Goal: Information Seeking & Learning: Learn about a topic

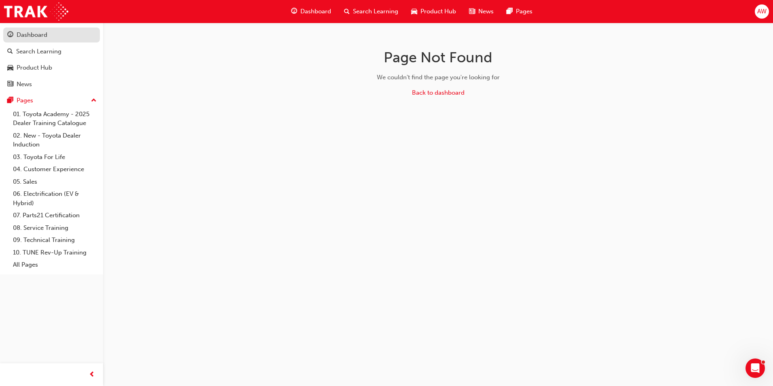
click at [40, 40] on div "Dashboard" at bounding box center [51, 35] width 89 height 10
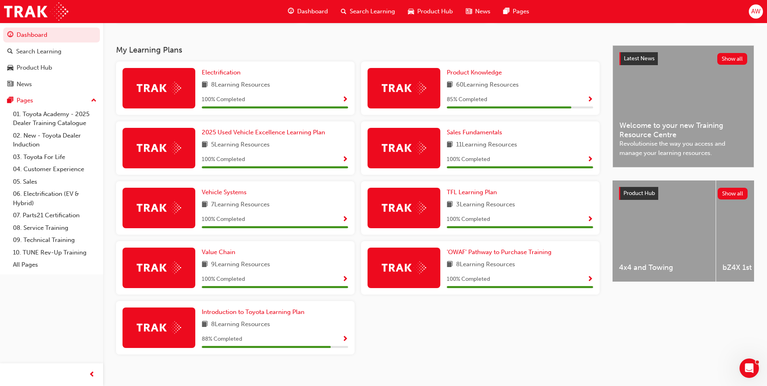
scroll to position [172, 0]
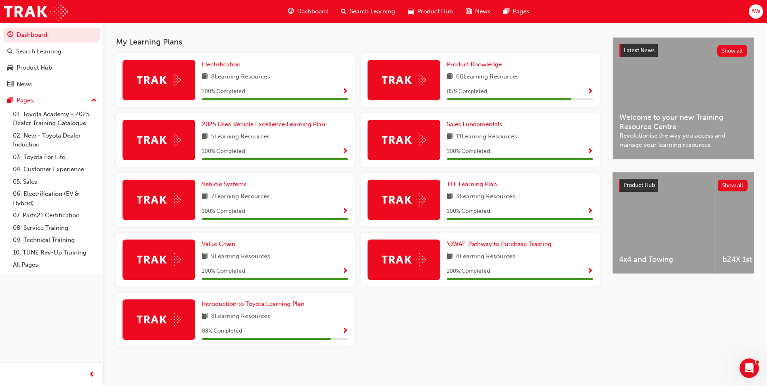
click at [347, 329] on span "Show Progress" at bounding box center [345, 331] width 6 height 7
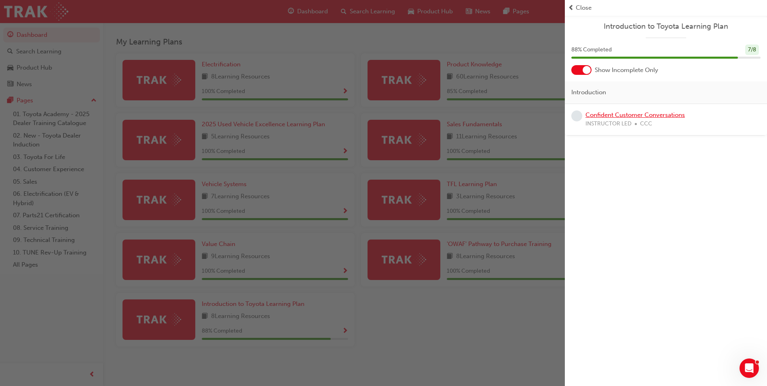
click at [611, 114] on link "Confident Customer Conversations" at bounding box center [635, 114] width 99 height 7
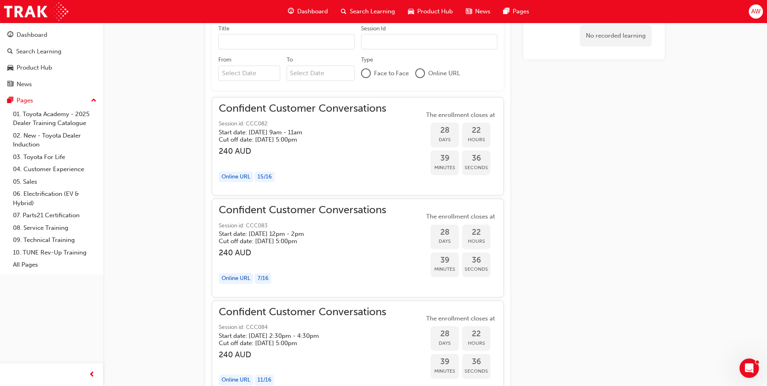
scroll to position [598, 0]
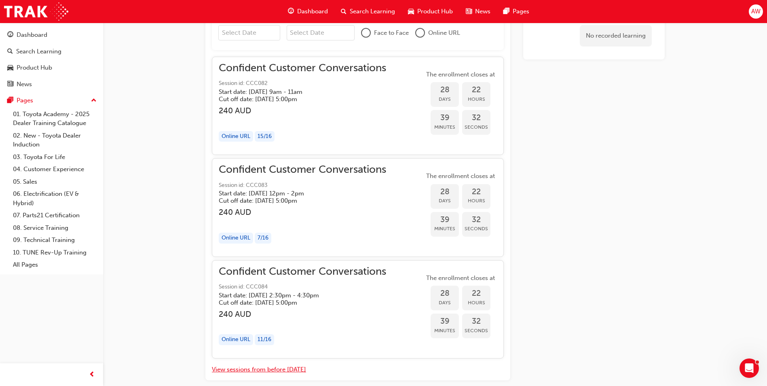
click at [257, 371] on button "View sessions from before [DATE]" at bounding box center [259, 369] width 94 height 9
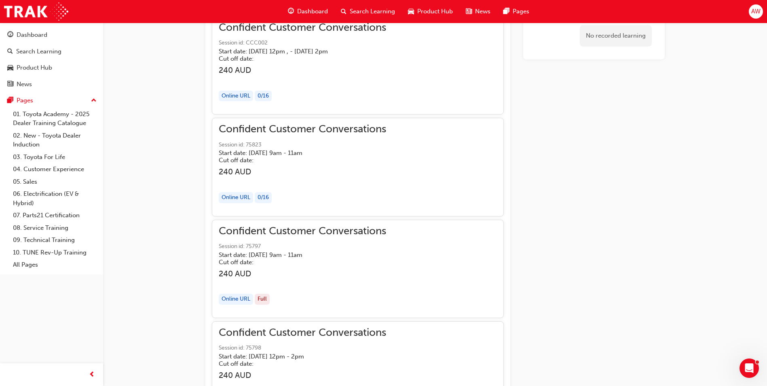
scroll to position [558, 0]
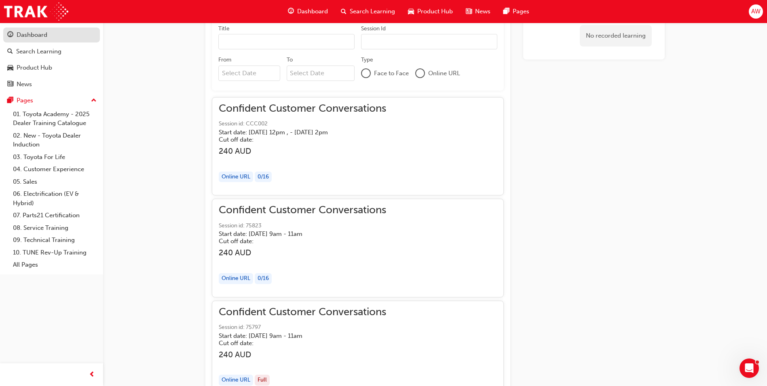
click at [33, 38] on div "Dashboard" at bounding box center [32, 34] width 31 height 9
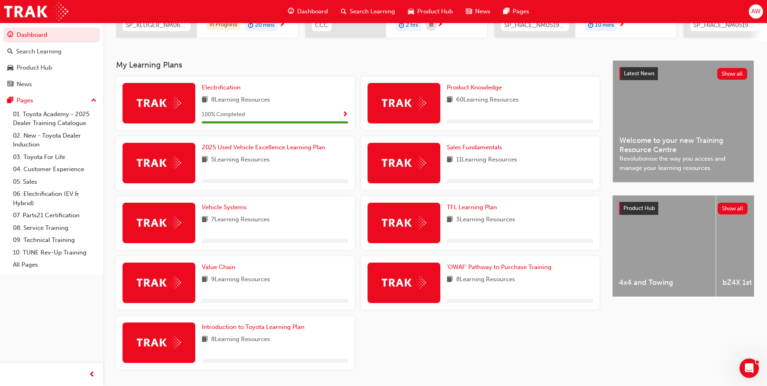
scroll to position [172, 0]
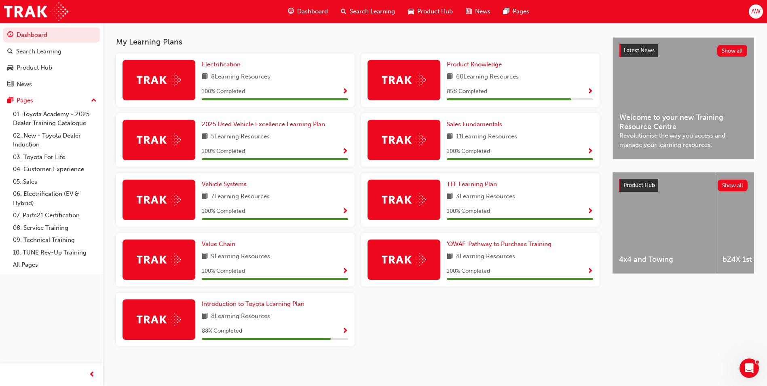
click at [344, 331] on span "Show Progress" at bounding box center [345, 331] width 6 height 7
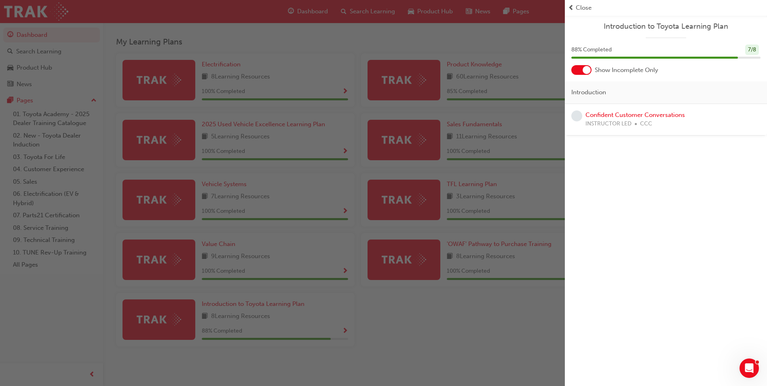
scroll to position [51, 0]
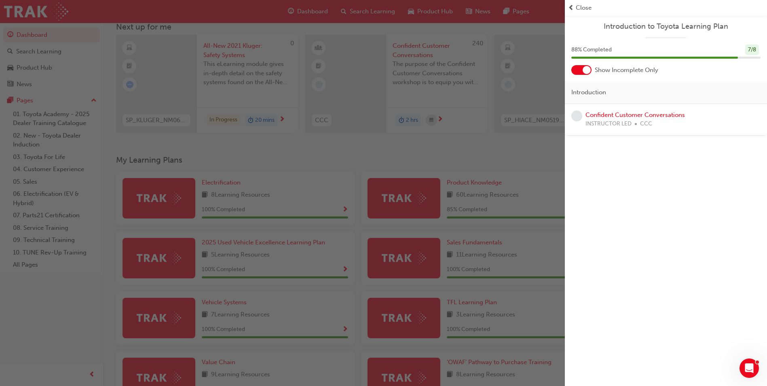
click at [474, 216] on div "button" at bounding box center [282, 193] width 565 height 386
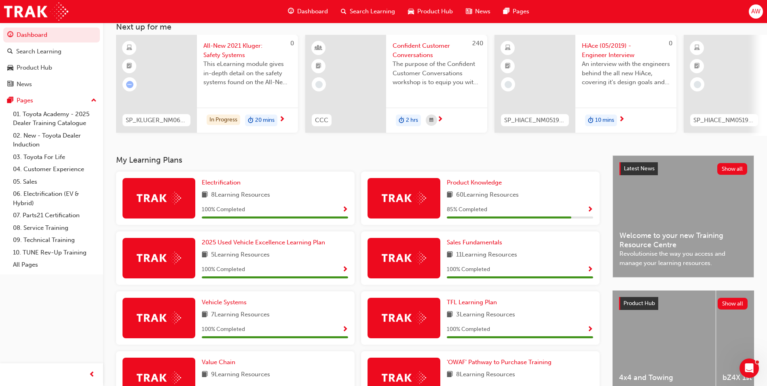
click at [588, 213] on span "Show Progress" at bounding box center [590, 209] width 6 height 7
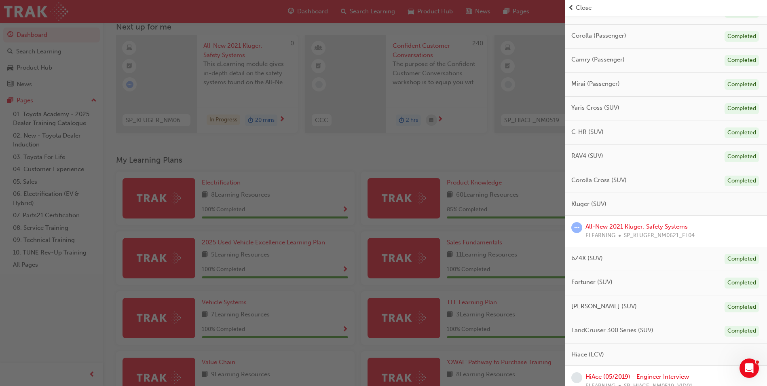
scroll to position [202, 0]
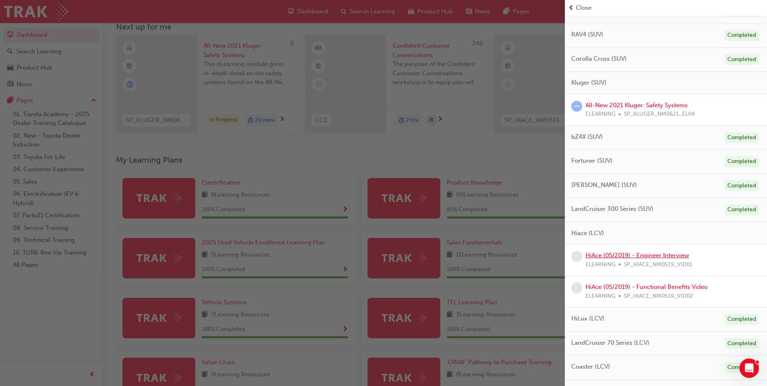
click at [657, 257] on link "HiAce (05/2019) - Engineer Interview" at bounding box center [638, 255] width 104 height 7
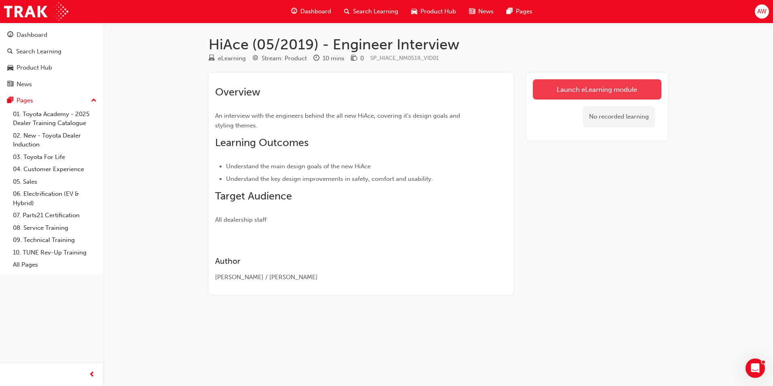
click at [611, 91] on link "Launch eLearning module" at bounding box center [597, 89] width 129 height 20
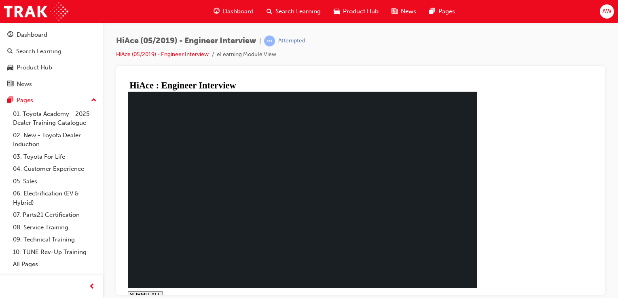
click at [132, 301] on polygon at bounding box center [131, 302] width 2 height 3
type input "0.08"
type input "0.5"
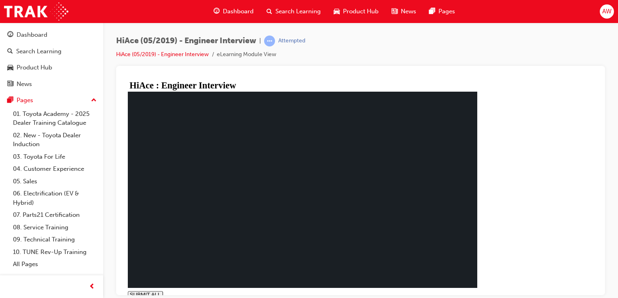
drag, startPoint x: 247, startPoint y: 287, endPoint x: 201, endPoint y: 287, distance: 45.7
drag, startPoint x: 375, startPoint y: 109, endPoint x: 370, endPoint y: 107, distance: 5.8
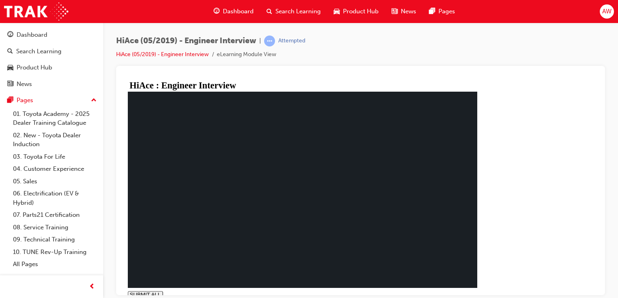
drag, startPoint x: 17, startPoint y: 118, endPoint x: 345, endPoint y: 50, distance: 335.4
click at [345, 49] on div "HiAce (05/2019) - Engineer Interview | Attempted HiAce (05/2019) - Engineer Int…" at bounding box center [360, 51] width 489 height 30
click at [133, 298] on button "volume" at bounding box center [130, 301] width 3 height 6
drag, startPoint x: 189, startPoint y: 279, endPoint x: 168, endPoint y: 272, distance: 22.3
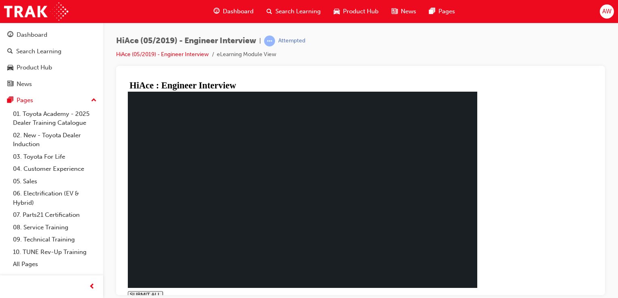
drag, startPoint x: 285, startPoint y: 228, endPoint x: 283, endPoint y: 235, distance: 7.6
drag, startPoint x: 252, startPoint y: 288, endPoint x: 200, endPoint y: 289, distance: 52.6
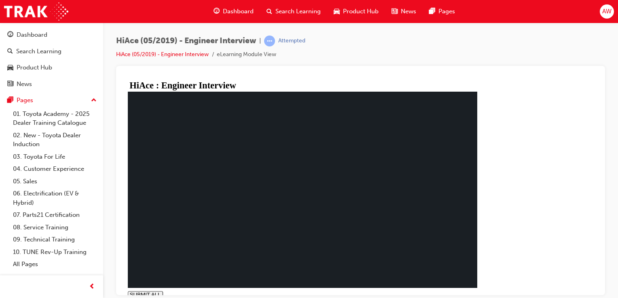
click at [133, 301] on icon at bounding box center [131, 302] width 3 height 3
click at [513, 62] on div "HiAce (05/2019) - Engineer Interview | Attempted HiAce (05/2019) - Engineer Int…" at bounding box center [360, 51] width 489 height 30
drag, startPoint x: 187, startPoint y: 281, endPoint x: 186, endPoint y: 267, distance: 13.8
click at [186, 267] on div "SUBMIT ALL volume pause replay PREV NEXT SUBMIT FINISH" at bounding box center [302, 194] width 349 height 207
click at [191, 285] on div "SUBMIT ALL volume pause replay PREV NEXT SUBMIT FINISH" at bounding box center [302, 194] width 349 height 207
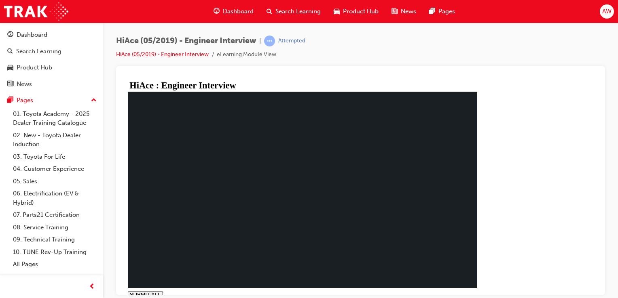
click at [133, 302] on rect at bounding box center [133, 303] width 0 height 2
type input "0.227"
type input "0.7"
type input "0.227"
type input "0.9"
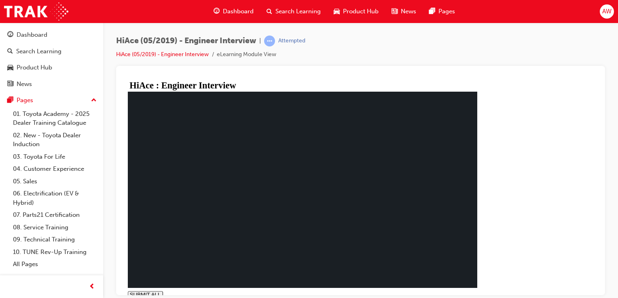
type input "0.227"
type input "1"
type input "0.228"
drag, startPoint x: 189, startPoint y: 278, endPoint x: 186, endPoint y: 262, distance: 15.6
type input "1"
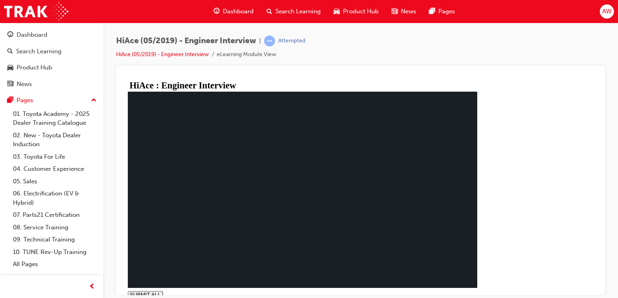
drag, startPoint x: 290, startPoint y: 290, endPoint x: 195, endPoint y: 290, distance: 94.2
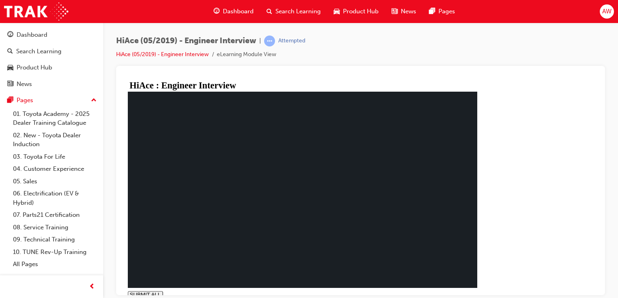
type input "1"
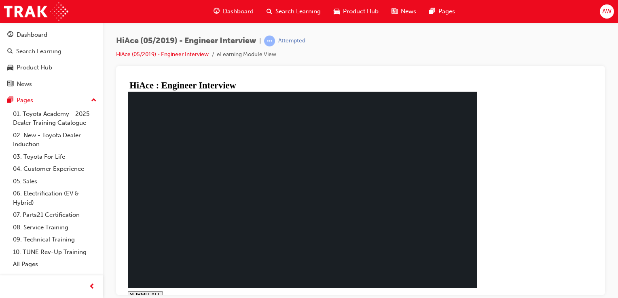
drag, startPoint x: 443, startPoint y: 260, endPoint x: 405, endPoint y: 244, distance: 41.8
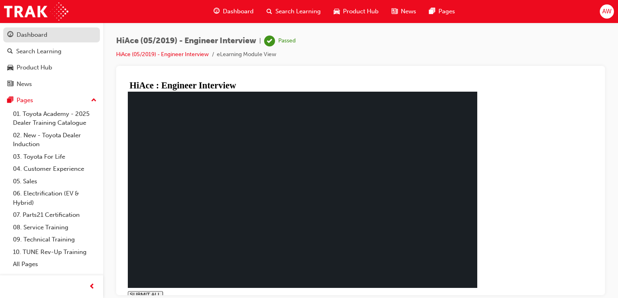
click at [29, 37] on div "Dashboard" at bounding box center [32, 34] width 31 height 9
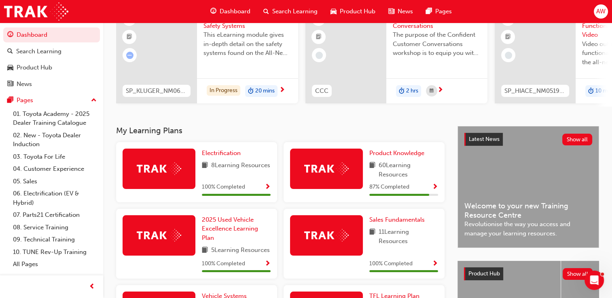
scroll to position [121, 0]
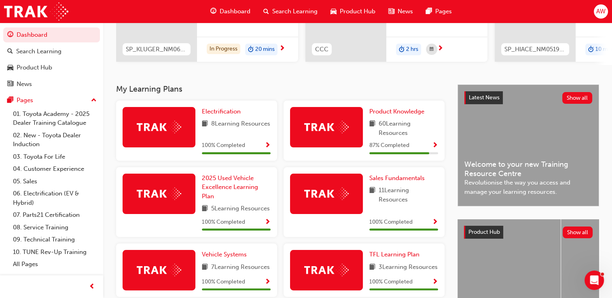
click at [435, 147] on span "Show Progress" at bounding box center [435, 145] width 6 height 7
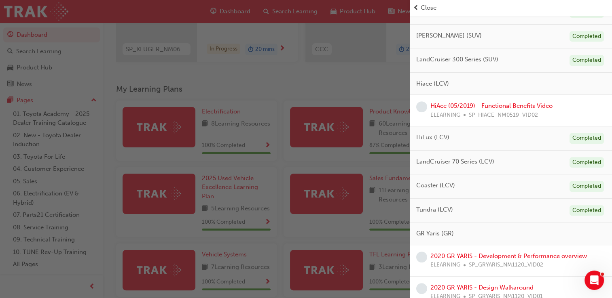
scroll to position [364, 0]
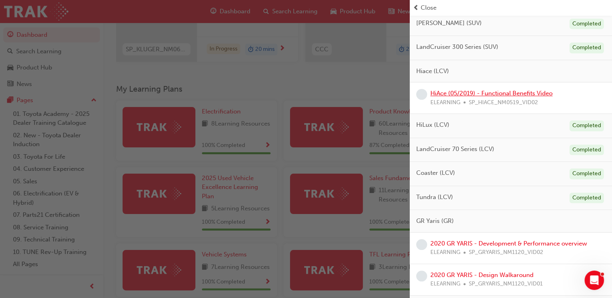
click at [495, 93] on link "HiAce (05/2019) - Functional Benefits Video" at bounding box center [491, 93] width 122 height 7
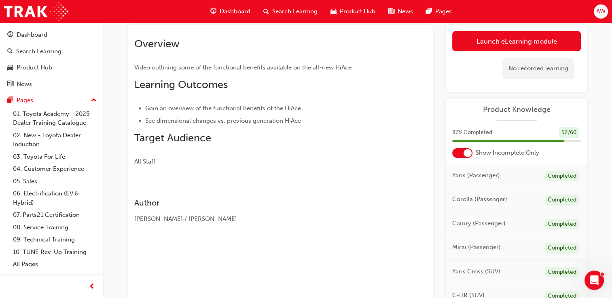
scroll to position [40, 0]
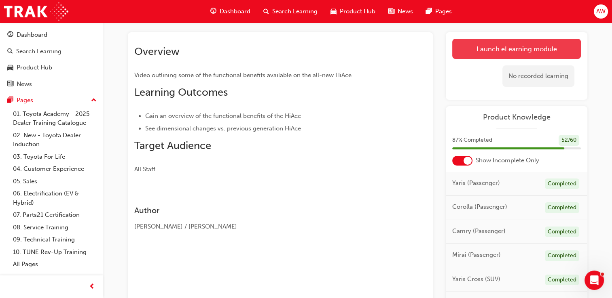
click at [489, 48] on link "Launch eLearning module" at bounding box center [516, 49] width 129 height 20
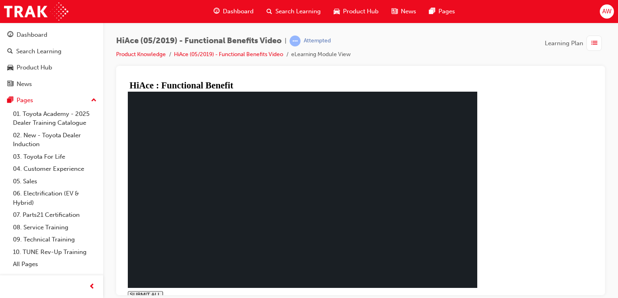
type input "0.969"
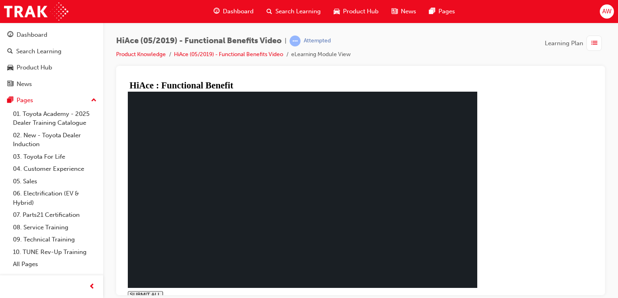
click at [35, 37] on div "Dashboard" at bounding box center [32, 34] width 31 height 9
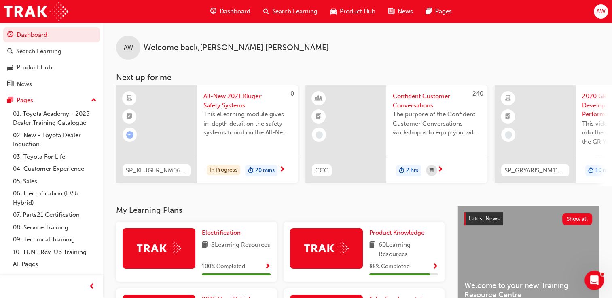
scroll to position [40, 0]
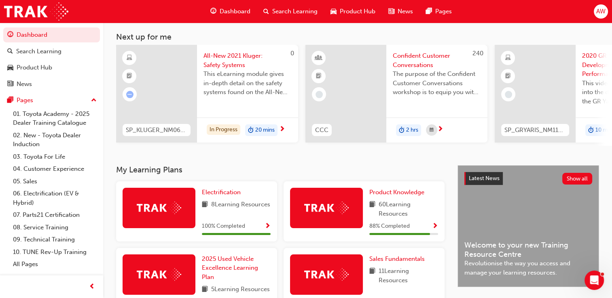
click at [435, 228] on span "Show Progress" at bounding box center [435, 226] width 6 height 7
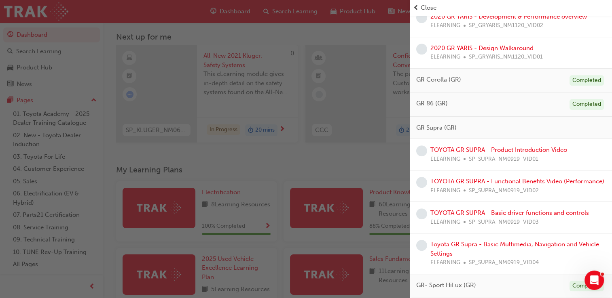
scroll to position [527, 0]
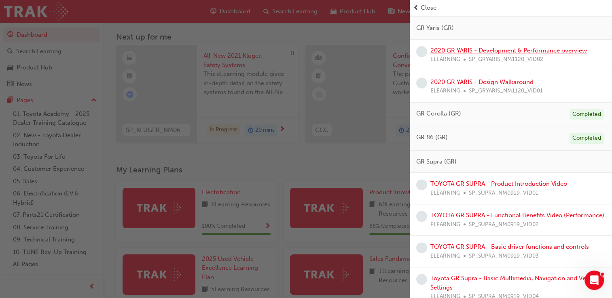
click at [494, 50] on link "2020 GR YARIS - Development & Performance overview" at bounding box center [508, 50] width 157 height 7
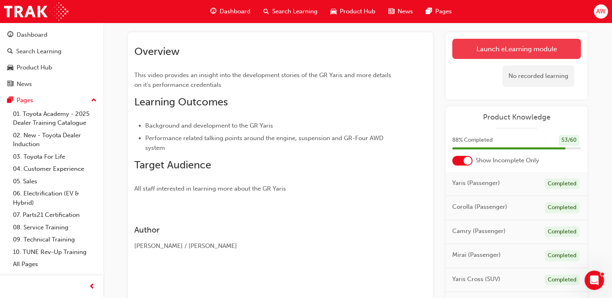
click at [521, 49] on link "Launch eLearning module" at bounding box center [516, 49] width 129 height 20
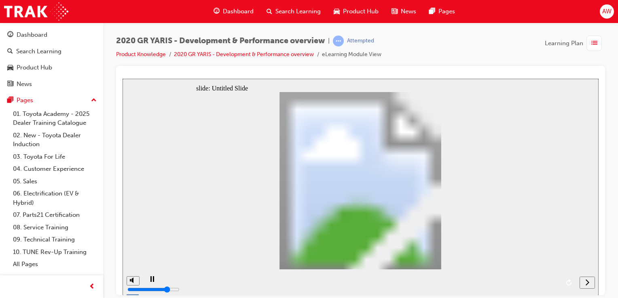
click at [587, 283] on icon "next" at bounding box center [587, 282] width 4 height 7
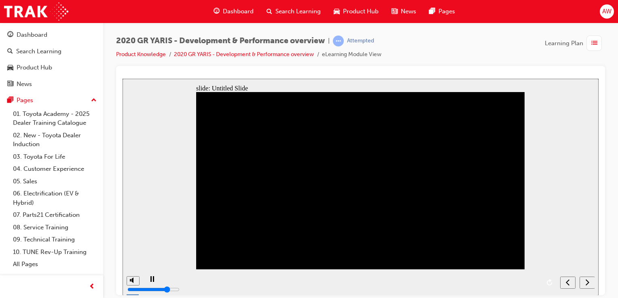
click at [588, 281] on icon "next" at bounding box center [588, 282] width 4 height 6
click at [586, 283] on icon "next" at bounding box center [587, 282] width 4 height 7
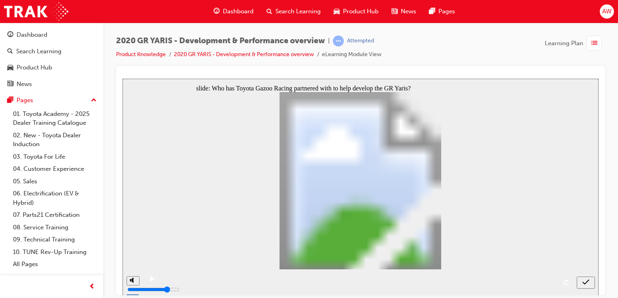
radio input "true"
click at [586, 281] on icon "submit" at bounding box center [585, 282] width 7 height 7
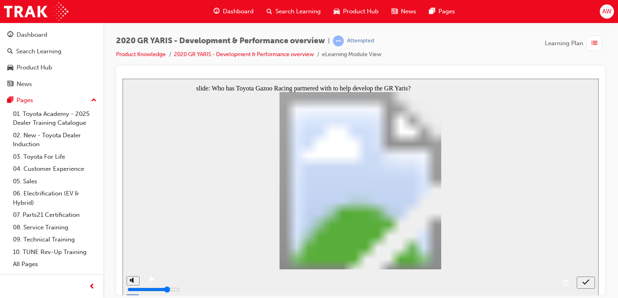
radio input "true"
click at [586, 281] on icon "submit" at bounding box center [585, 282] width 7 height 7
click at [587, 284] on nav "slide navigation" at bounding box center [586, 282] width 18 height 26
click at [587, 283] on nav "slide navigation" at bounding box center [586, 282] width 18 height 26
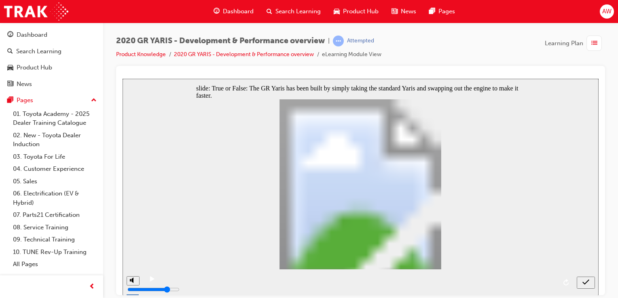
radio input "true"
click at [588, 281] on icon "submit" at bounding box center [585, 281] width 7 height 5
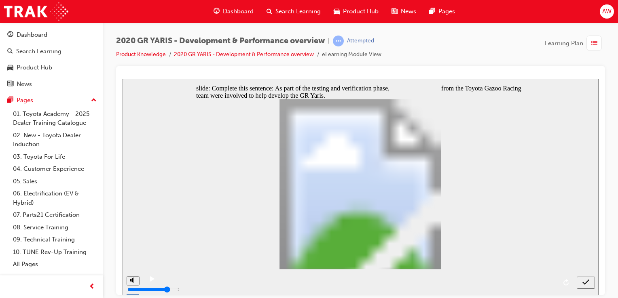
radio input "true"
click at [586, 281] on icon "submit" at bounding box center [585, 282] width 7 height 7
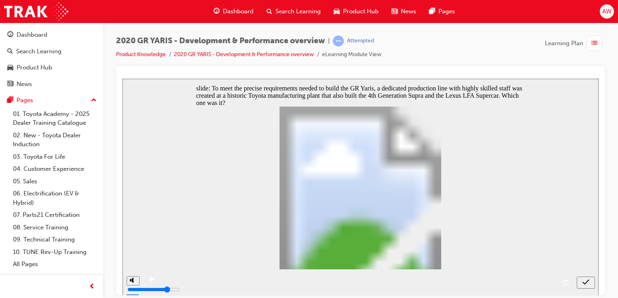
radio input "true"
click at [586, 281] on icon "submit" at bounding box center [585, 282] width 7 height 7
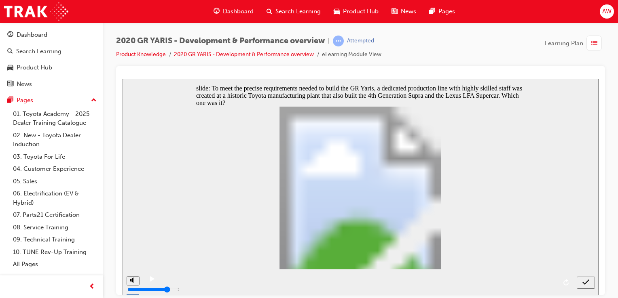
radio input "true"
click at [589, 281] on icon "submit" at bounding box center [585, 282] width 7 height 7
radio input "true"
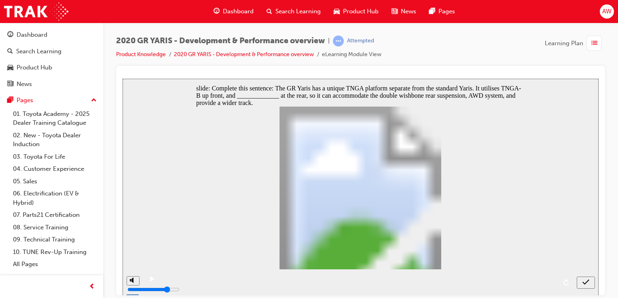
click at [587, 282] on icon "submit" at bounding box center [585, 282] width 7 height 7
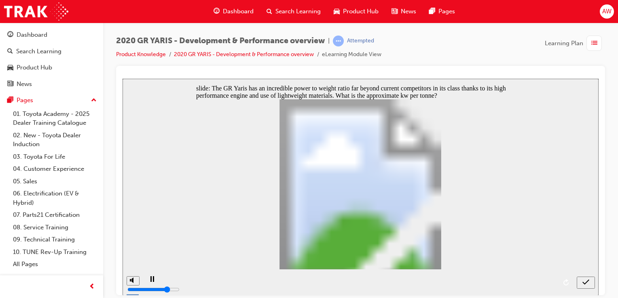
click at [586, 281] on icon "submit" at bounding box center [585, 282] width 7 height 7
drag, startPoint x: 223, startPoint y: 191, endPoint x: 231, endPoint y: 191, distance: 7.7
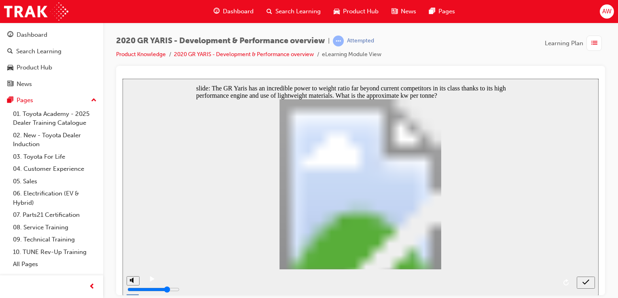
radio input "false"
radio input "true"
click at [586, 281] on icon "submit" at bounding box center [585, 282] width 7 height 7
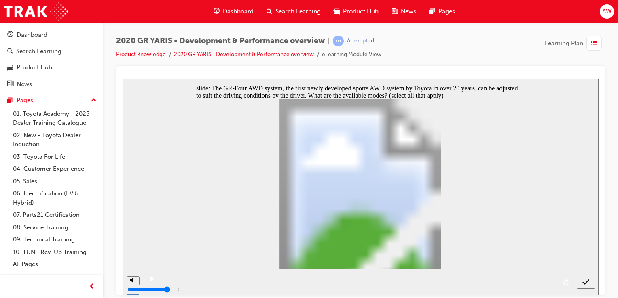
checkbox input "true"
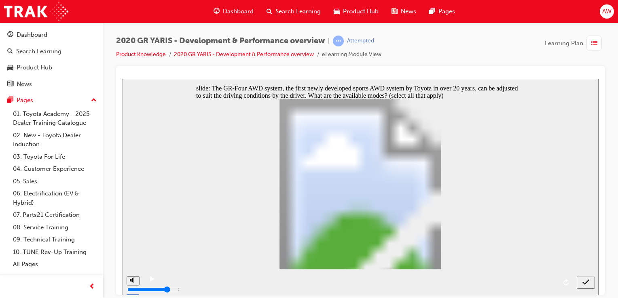
checkbox input "true"
click at [584, 281] on icon "submit" at bounding box center [585, 282] width 7 height 7
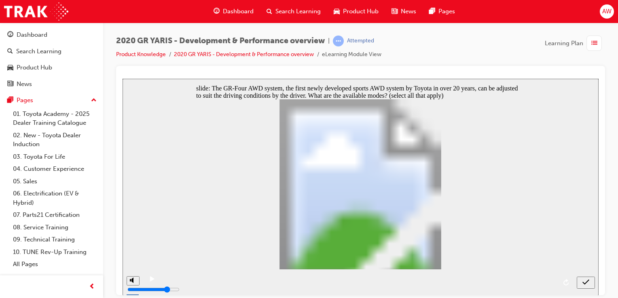
checkbox input "false"
click at [587, 284] on icon "submit" at bounding box center [585, 282] width 7 height 7
checkbox input "false"
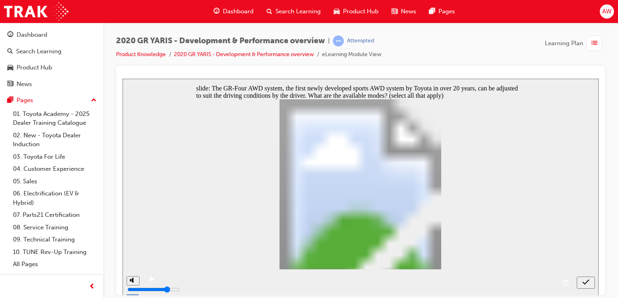
click at [588, 279] on icon "submit" at bounding box center [585, 282] width 7 height 7
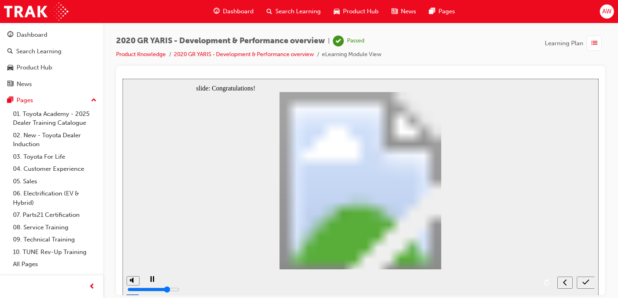
click at [586, 281] on icon "submit" at bounding box center [585, 282] width 7 height 7
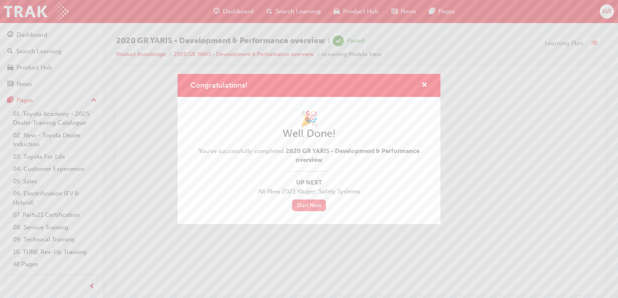
click at [312, 207] on link "Start Now" at bounding box center [309, 206] width 34 height 12
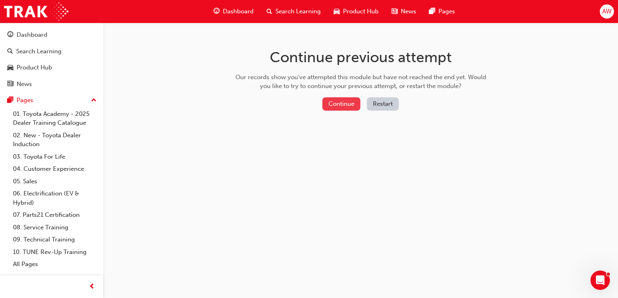
click at [340, 105] on button "Continue" at bounding box center [341, 103] width 38 height 13
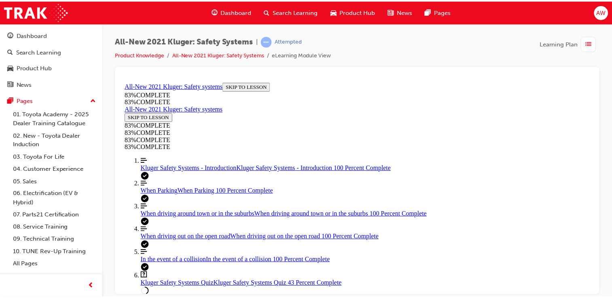
scroll to position [271, 0]
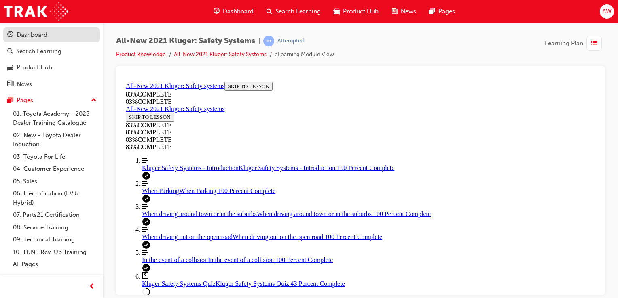
click at [19, 36] on div "Dashboard" at bounding box center [32, 34] width 31 height 9
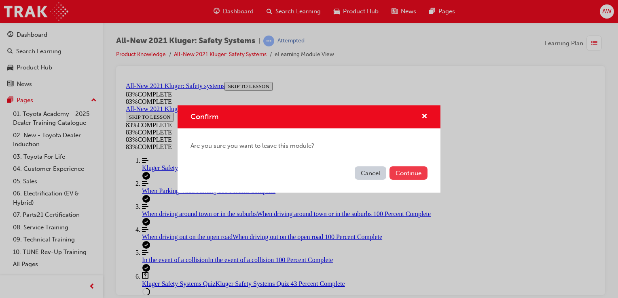
click at [398, 178] on button "Continue" at bounding box center [408, 173] width 38 height 13
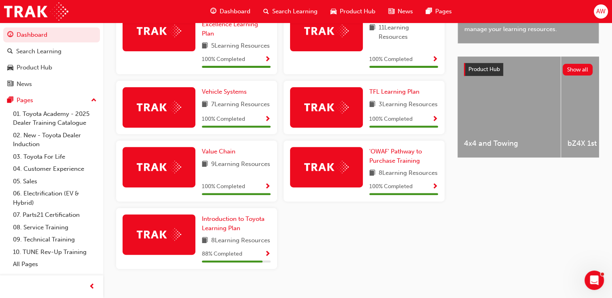
scroll to position [324, 0]
